Goal: Transaction & Acquisition: Obtain resource

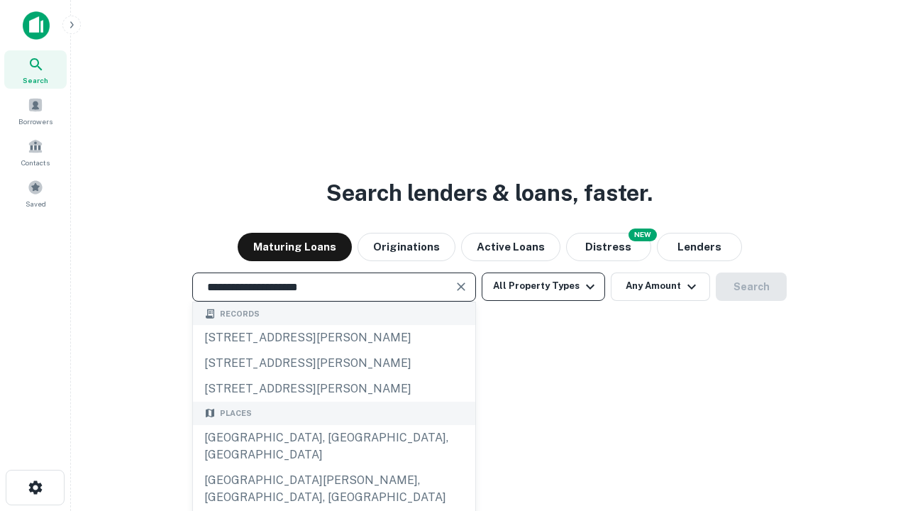
click at [333, 467] on div "[GEOGRAPHIC_DATA], [GEOGRAPHIC_DATA], [GEOGRAPHIC_DATA]" at bounding box center [334, 446] width 282 height 43
type input "**********"
click at [543, 286] on button "All Property Types" at bounding box center [543, 286] width 123 height 28
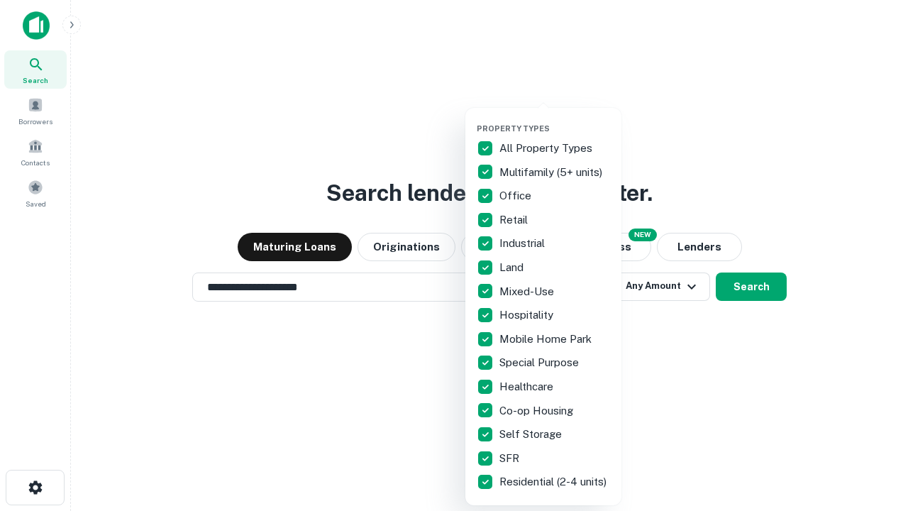
click at [555, 119] on button "button" at bounding box center [555, 119] width 156 height 1
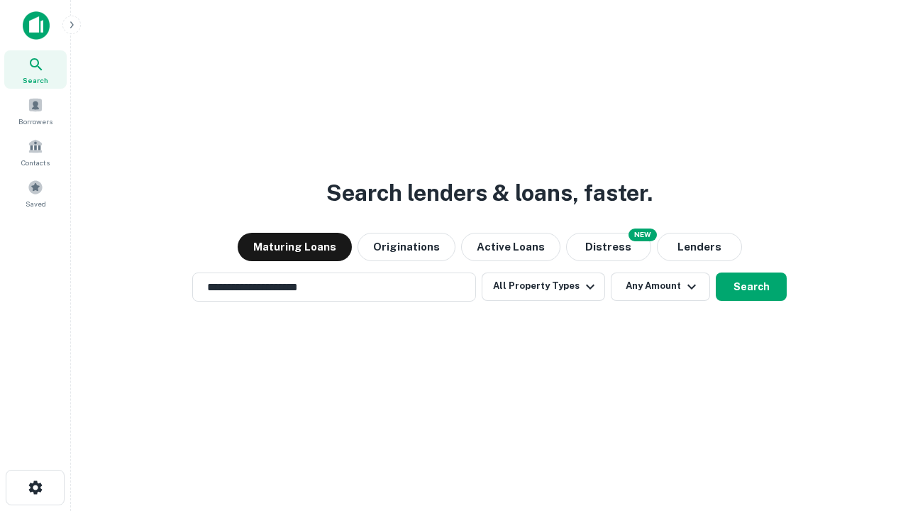
scroll to position [9, 171]
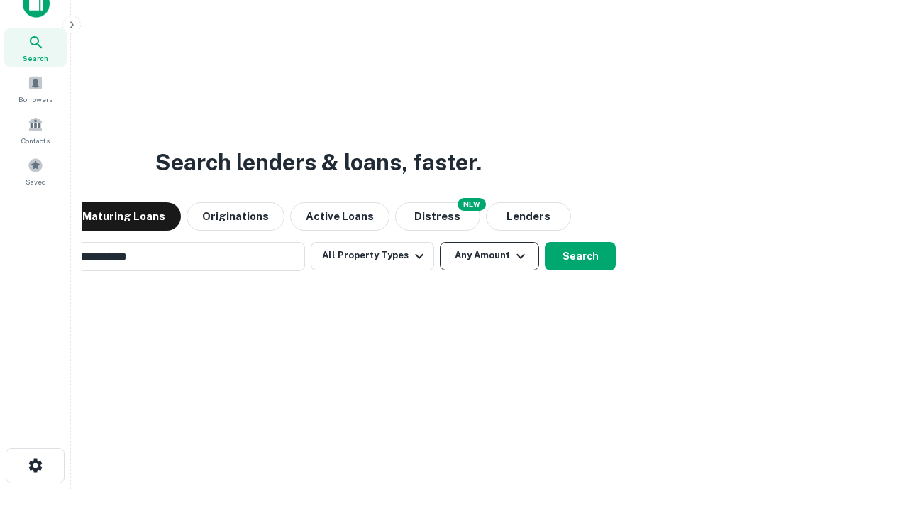
click at [440, 242] on button "Any Amount" at bounding box center [489, 256] width 99 height 28
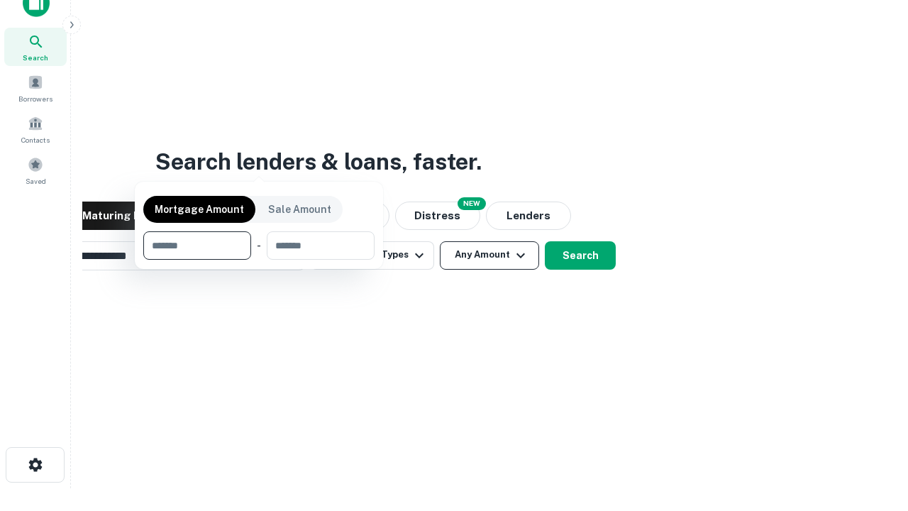
scroll to position [102, 401]
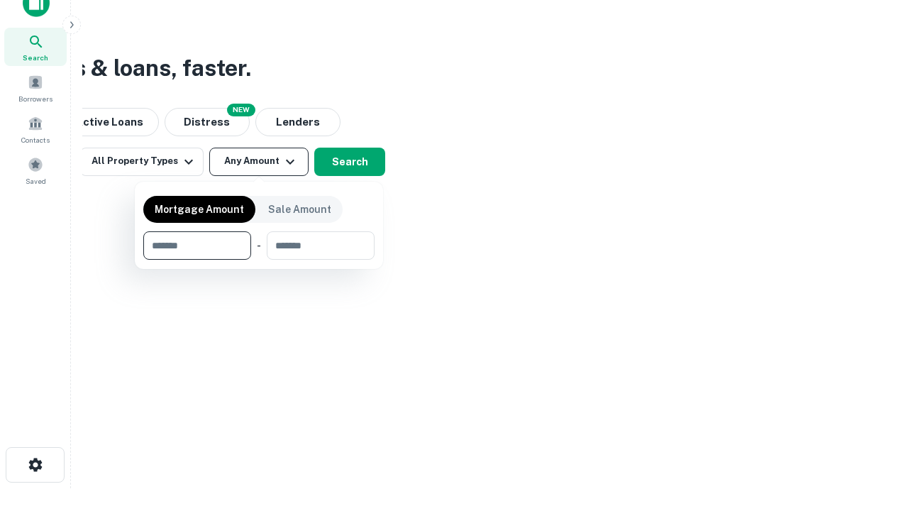
type input "*******"
click at [259, 260] on button "button" at bounding box center [258, 260] width 231 height 1
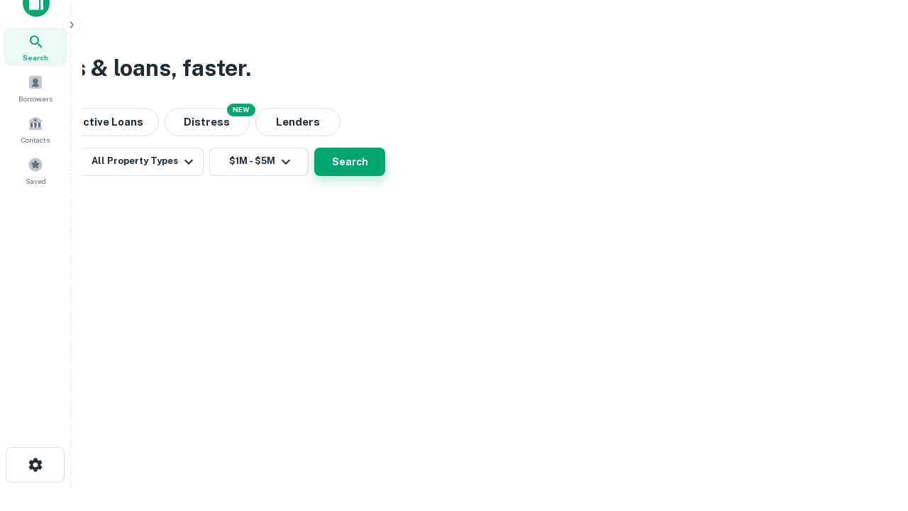
click at [385, 176] on button "Search" at bounding box center [349, 162] width 71 height 28
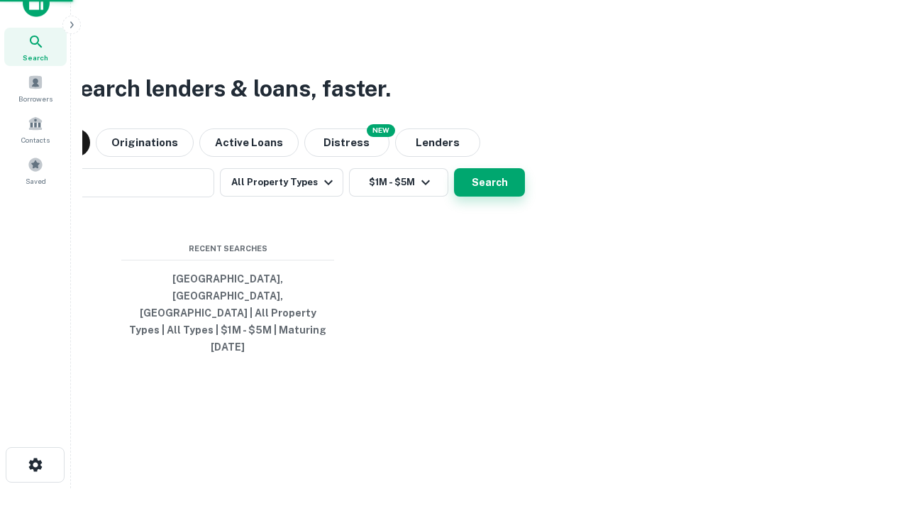
scroll to position [22, 0]
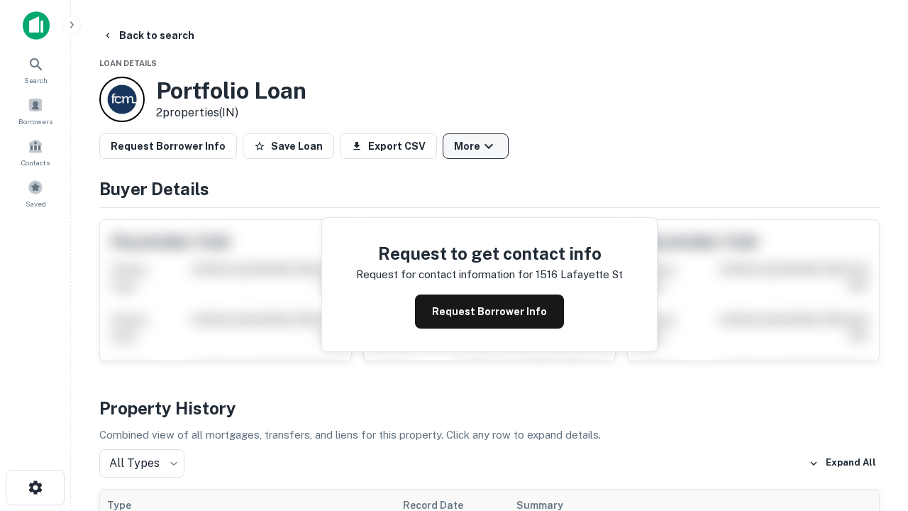
click at [475, 146] on button "More" at bounding box center [476, 146] width 66 height 26
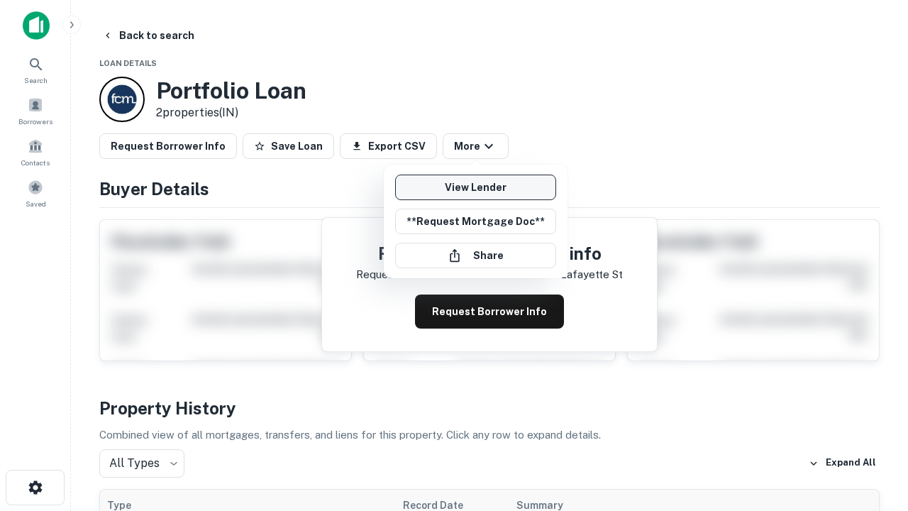
click at [475, 187] on link "View Lender" at bounding box center [475, 187] width 161 height 26
